Goal: Find contact information: Find contact information

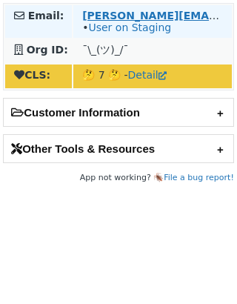
click at [115, 11] on strong "[PERSON_NAME][EMAIL_ADDRESS][DOMAIN_NAME]" at bounding box center [231, 16] width 299 height 12
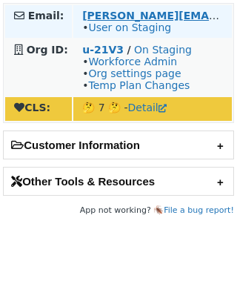
click at [104, 15] on strong "[PERSON_NAME][EMAIL_ADDRESS][DOMAIN_NAME]" at bounding box center [231, 16] width 299 height 12
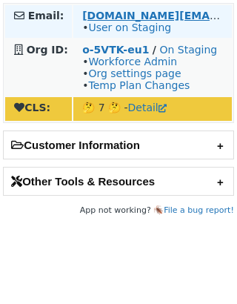
click at [139, 16] on strong "[DOMAIN_NAME][EMAIL_ADDRESS][DOMAIN_NAME]" at bounding box center [232, 16] width 300 height 12
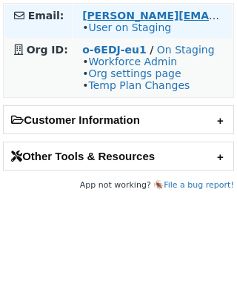
click at [115, 12] on strong "[PERSON_NAME][EMAIL_ADDRESS][DOMAIN_NAME]" at bounding box center [231, 16] width 299 height 12
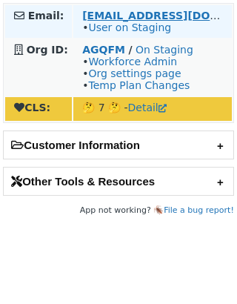
click at [121, 16] on strong "system@publitas.com" at bounding box center [183, 16] width 202 height 12
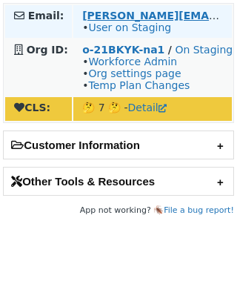
click at [136, 11] on strong "[PERSON_NAME][EMAIL_ADDRESS][DOMAIN_NAME]" at bounding box center [231, 16] width 299 height 12
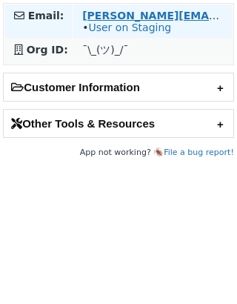
click at [119, 10] on strong "d.paluch@futuremind.com" at bounding box center [231, 16] width 299 height 12
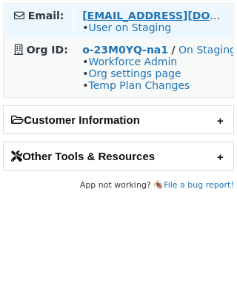
click at [122, 16] on strong "zygimantas@citynow.org" at bounding box center [183, 16] width 202 height 12
click at [120, 28] on link "User on Staging" at bounding box center [129, 28] width 83 height 12
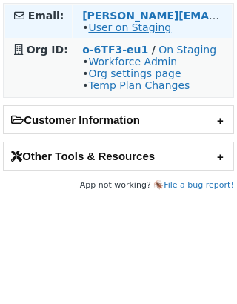
click at [112, 29] on link "User on Staging" at bounding box center [129, 28] width 83 height 12
click at [99, 14] on strong "r.goesch@serrala.com" at bounding box center [231, 16] width 299 height 12
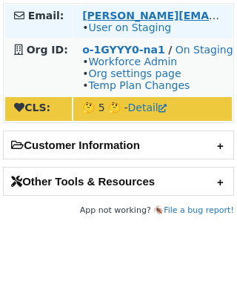
click at [132, 13] on strong "[PERSON_NAME][EMAIL_ADDRESS][DOMAIN_NAME]" at bounding box center [231, 16] width 299 height 12
